Goal: Check status: Check status

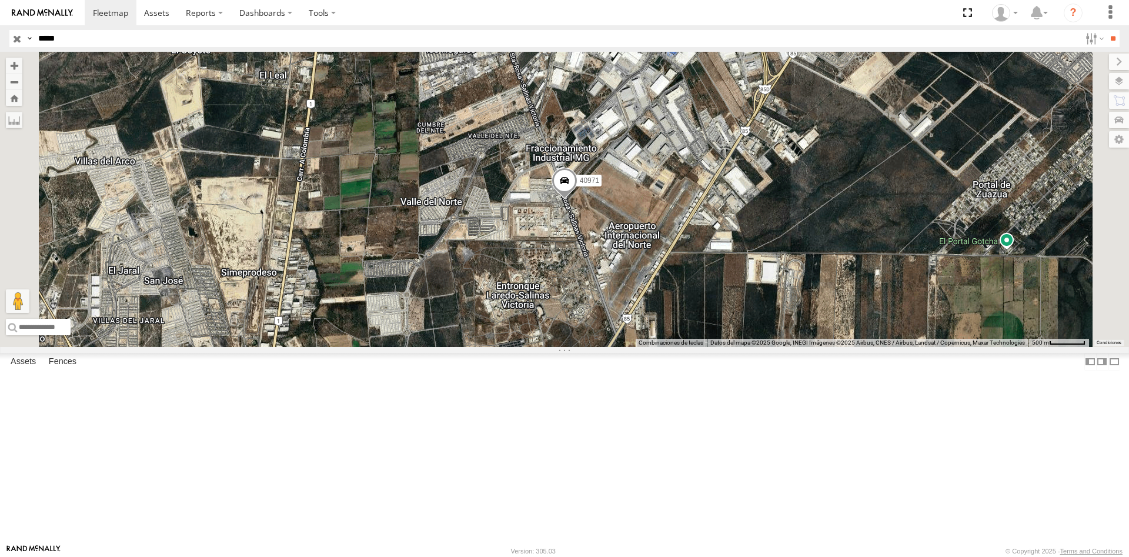
click at [0, 0] on div "40971" at bounding box center [0, 0] width 0 height 0
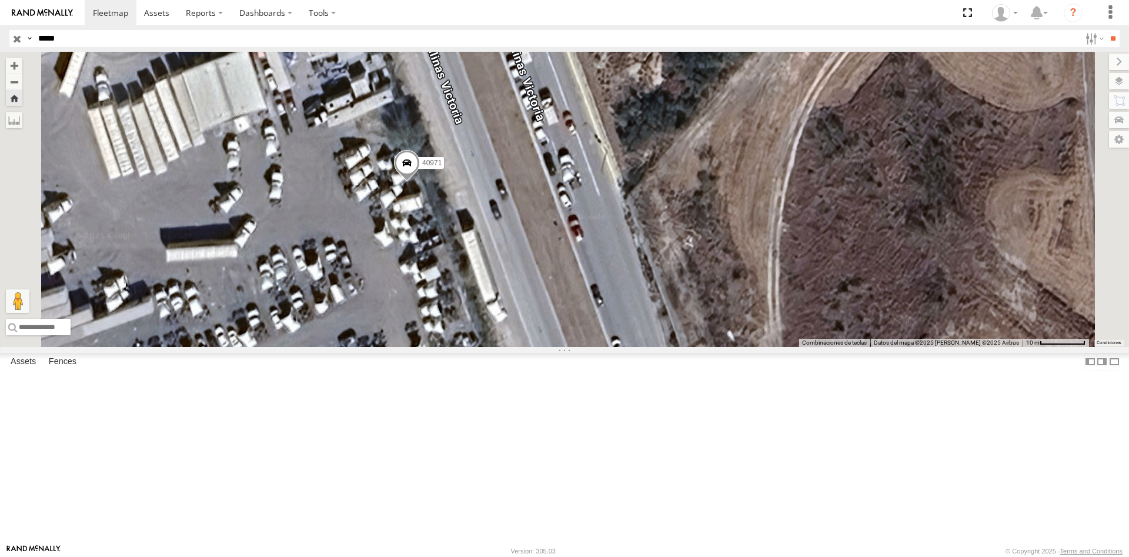
click at [420, 182] on span at bounding box center [407, 166] width 26 height 32
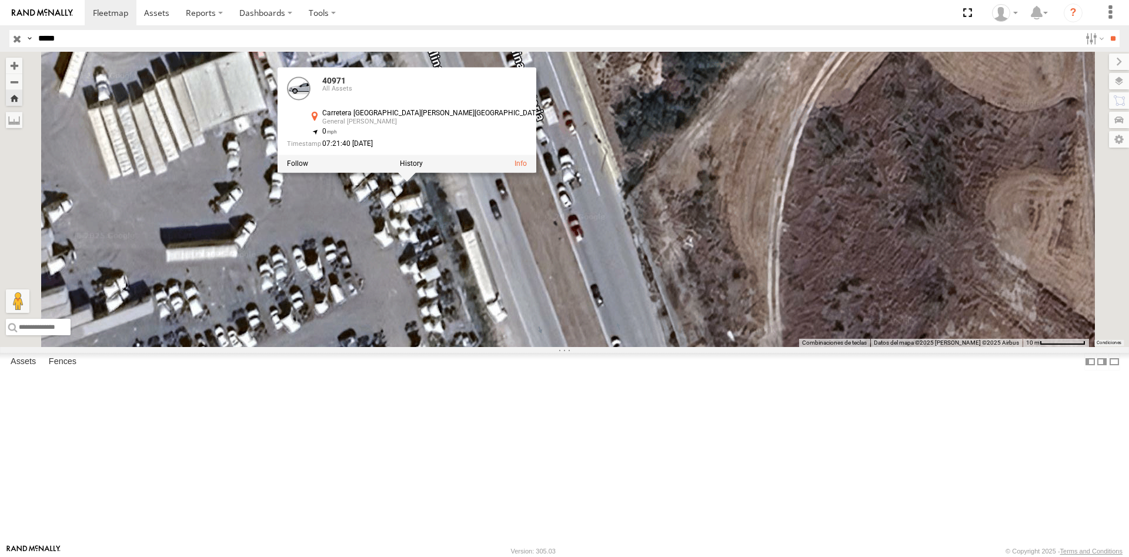
click at [0, 0] on div "40971 All Assets Carretera Santa Rosa-Salinas General Zuazua 25.87008 -100.25044" at bounding box center [0, 0] width 0 height 0
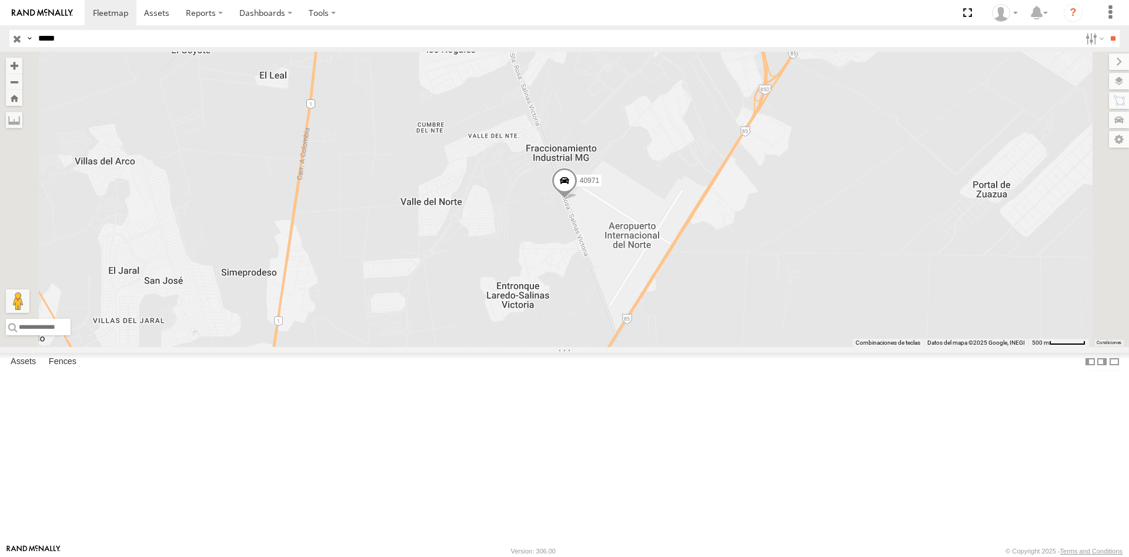
click at [0, 0] on div "All Assets" at bounding box center [0, 0] width 0 height 0
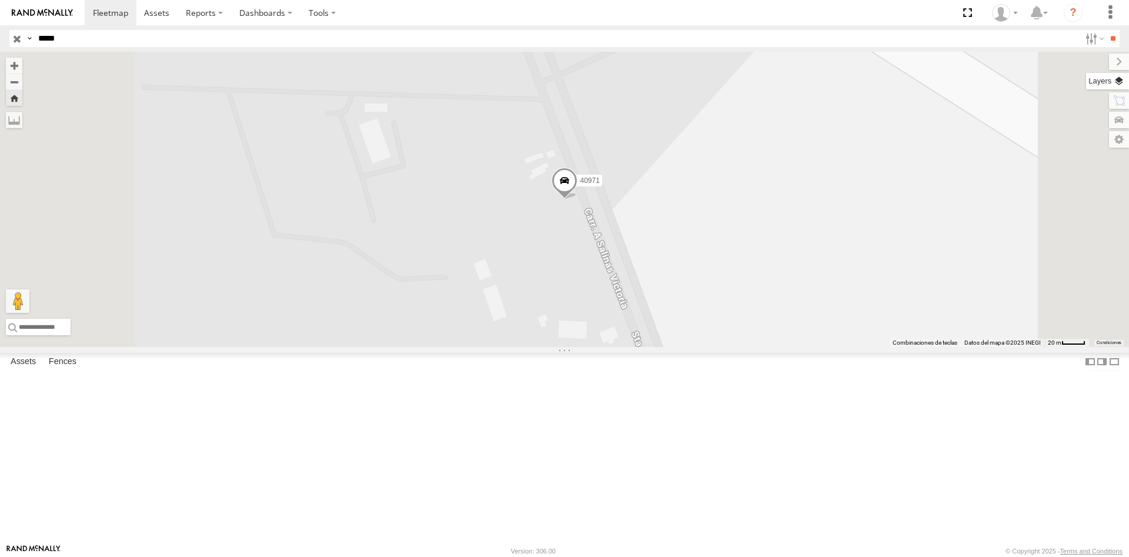
click at [1119, 85] on label at bounding box center [1107, 81] width 43 height 16
click at [0, 0] on span "Overlays" at bounding box center [0, 0] width 0 height 0
click at [0, 0] on span "Traffic" at bounding box center [0, 0] width 0 height 0
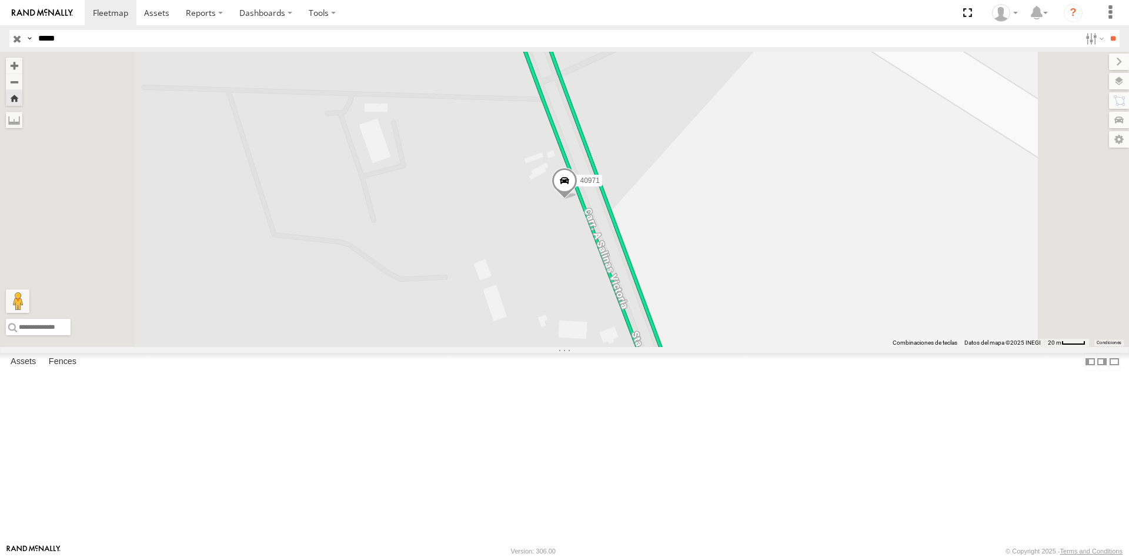
click at [0, 0] on span "Traffic" at bounding box center [0, 0] width 0 height 0
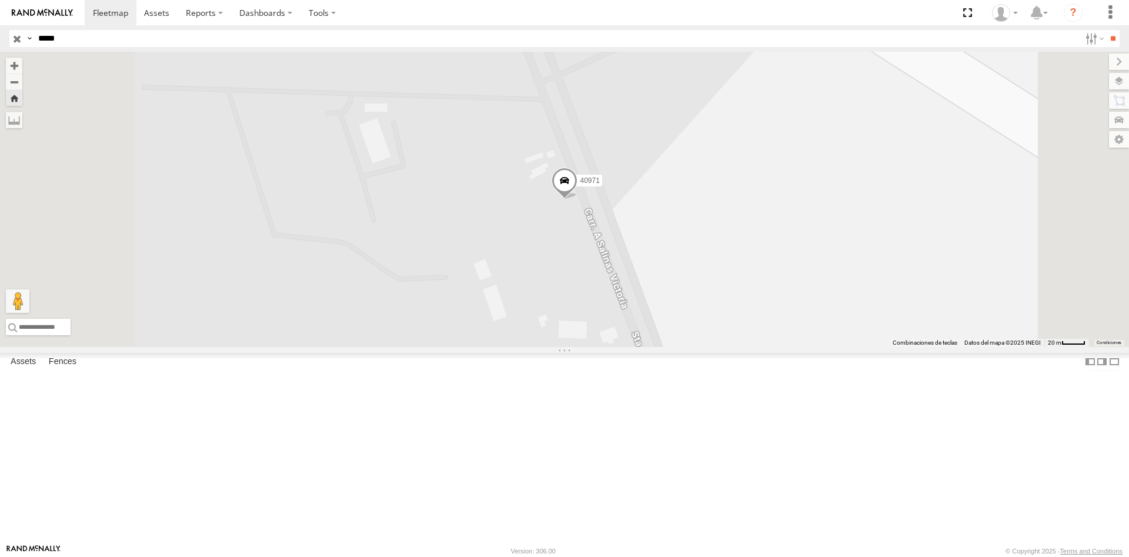
click at [0, 0] on span "Traffic" at bounding box center [0, 0] width 0 height 0
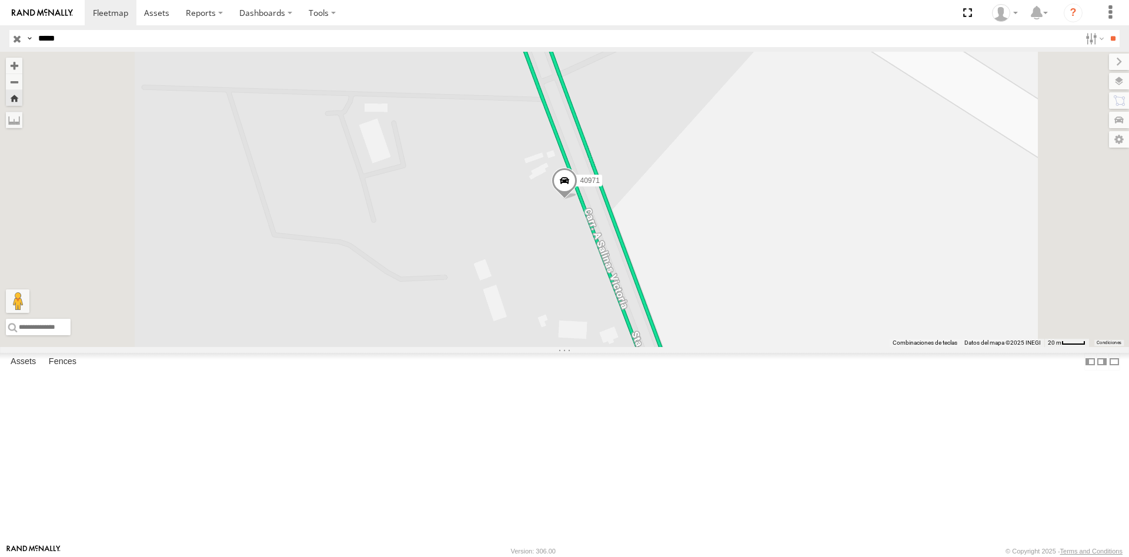
click at [0, 0] on span "Transit" at bounding box center [0, 0] width 0 height 0
click at [577, 199] on span at bounding box center [565, 184] width 26 height 32
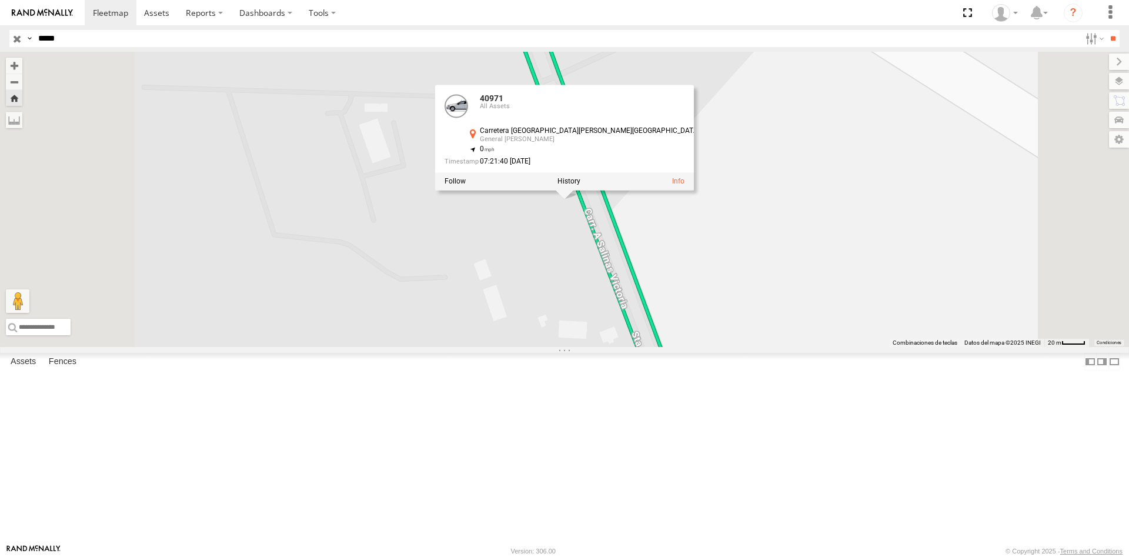
click at [604, 342] on div "40971 40971 All Assets Carretera [GEOGRAPHIC_DATA][PERSON_NAME] General [PERSON…" at bounding box center [564, 199] width 1129 height 295
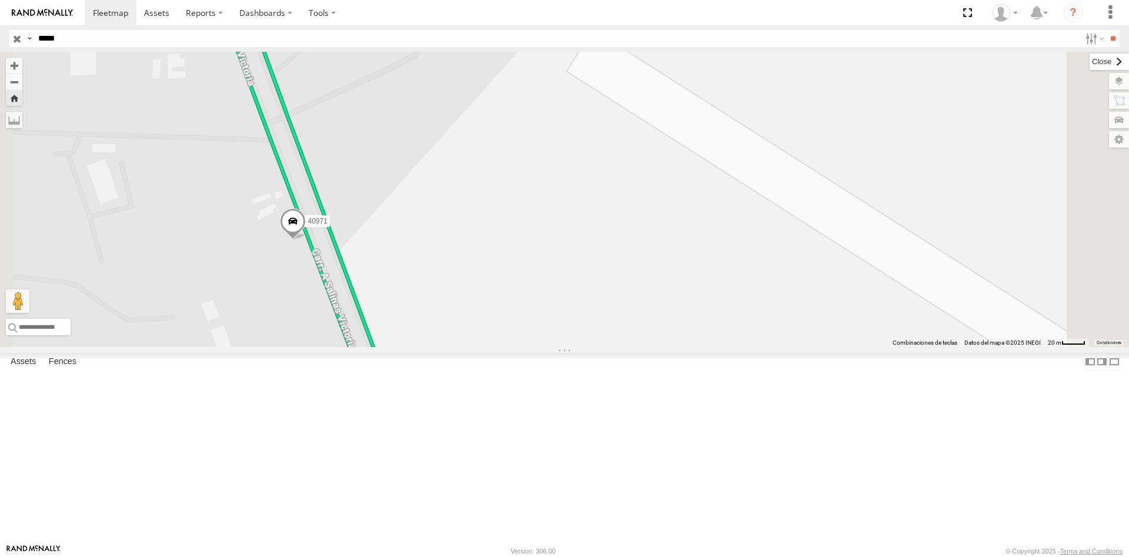
click at [1090, 60] on label at bounding box center [1109, 62] width 39 height 16
click at [1120, 120] on label at bounding box center [1107, 120] width 43 height 16
click at [883, 143] on div "40971" at bounding box center [564, 199] width 1129 height 295
click at [1090, 64] on label at bounding box center [1109, 62] width 39 height 16
click at [1118, 84] on label at bounding box center [1107, 81] width 43 height 16
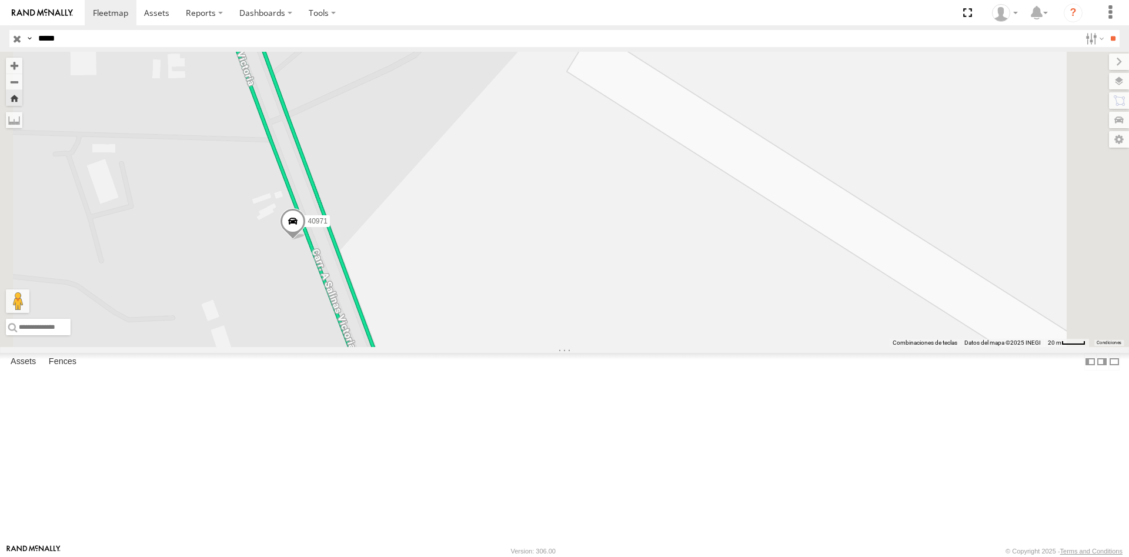
click at [787, 286] on div "40971" at bounding box center [564, 199] width 1129 height 295
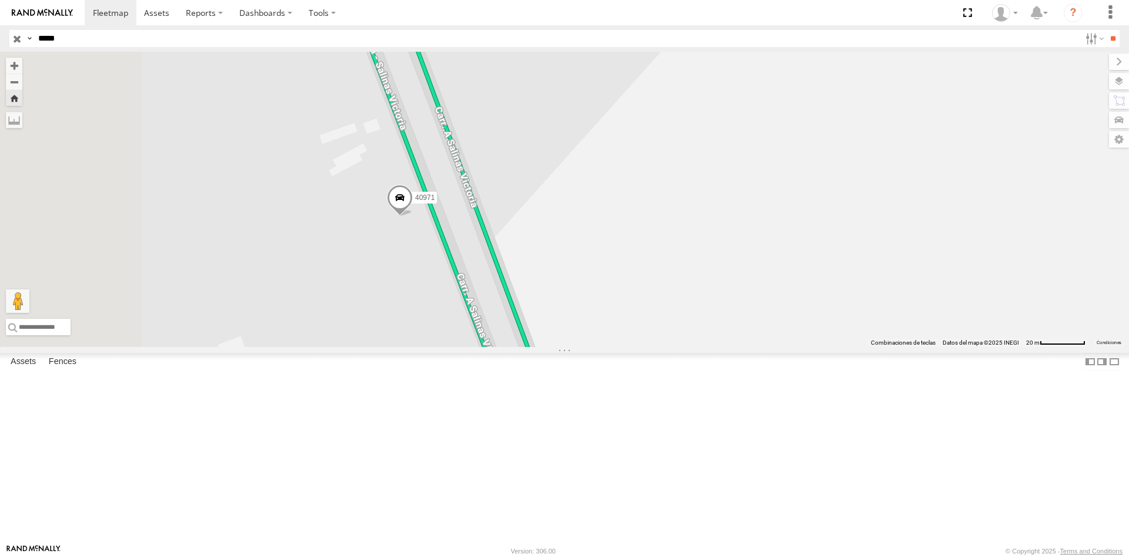
drag, startPoint x: 395, startPoint y: 340, endPoint x: 538, endPoint y: 299, distance: 149.4
click at [413, 216] on span at bounding box center [400, 201] width 26 height 32
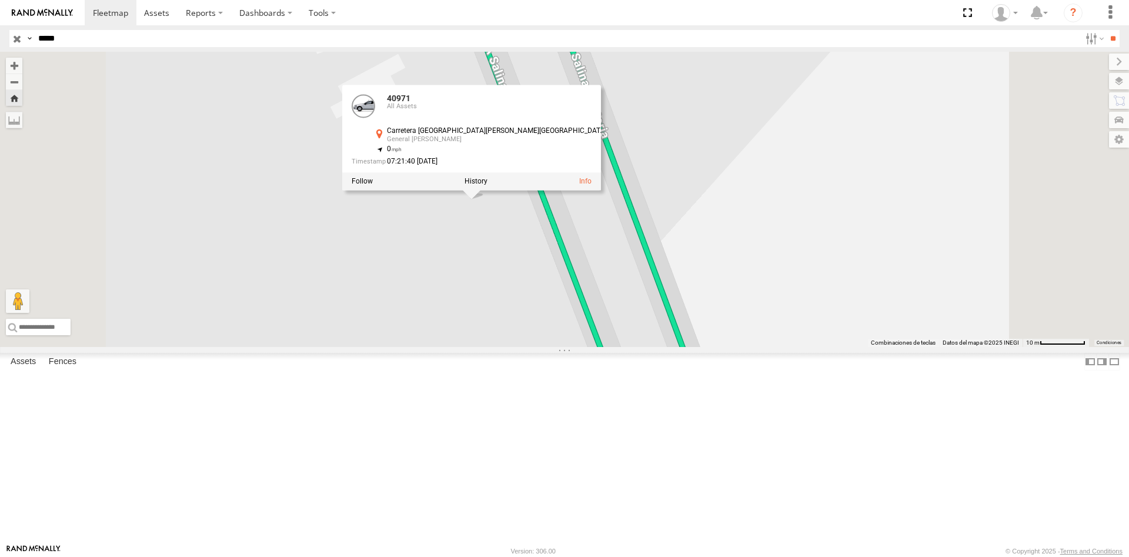
click at [577, 347] on div "40971 40971 All Assets Carretera [GEOGRAPHIC_DATA][PERSON_NAME] General [PERSON…" at bounding box center [564, 199] width 1129 height 295
